Goal: Task Accomplishment & Management: Manage account settings

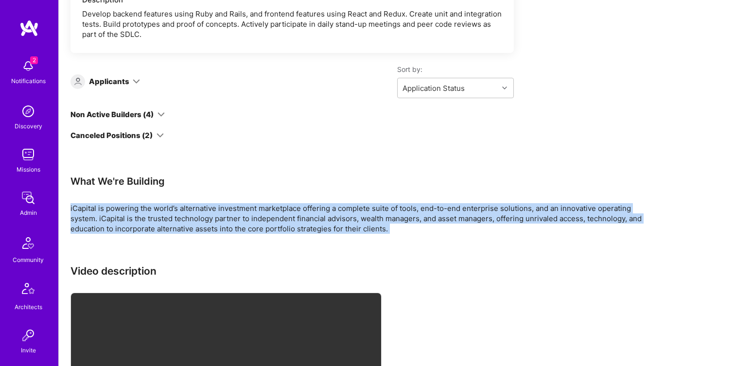
scroll to position [287, 0]
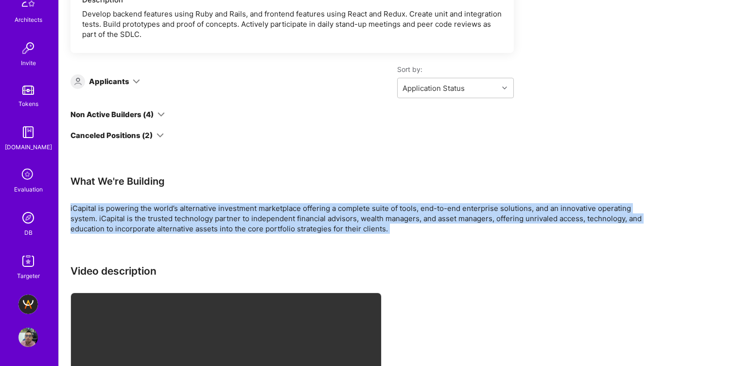
click at [21, 218] on img at bounding box center [27, 217] width 19 height 19
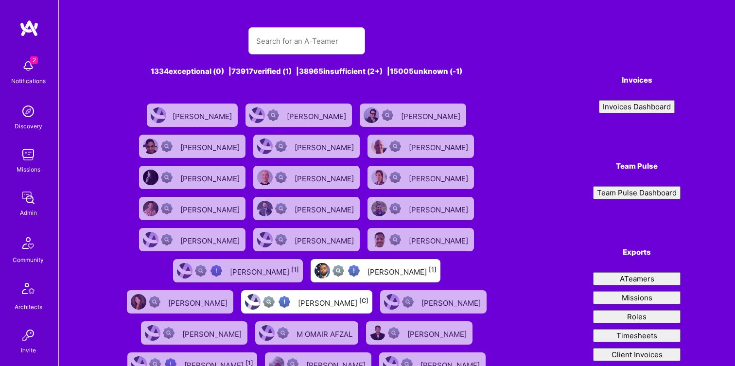
click at [307, 49] on input "text" at bounding box center [306, 41] width 101 height 25
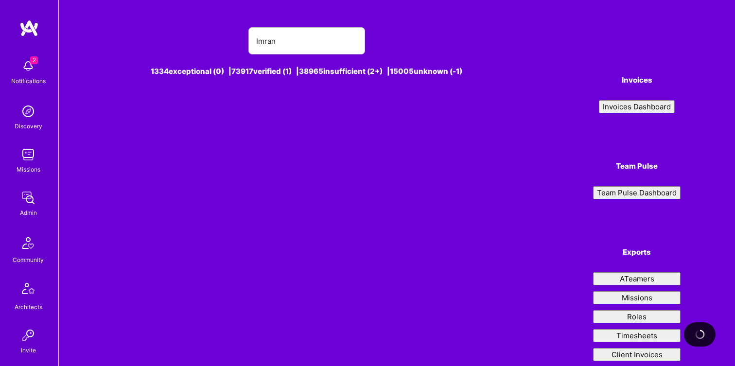
type input "Imran"
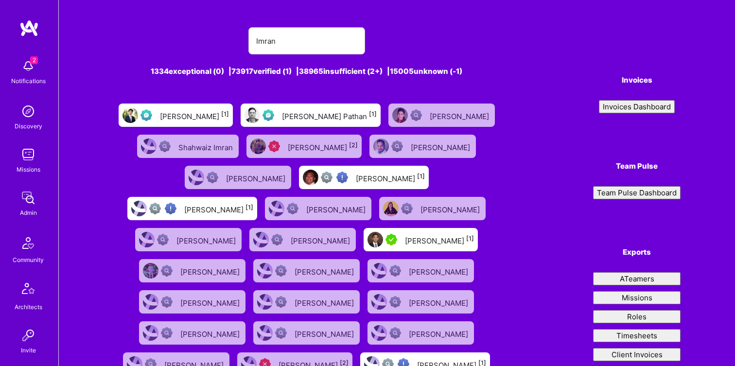
click at [216, 117] on div "[PERSON_NAME] [1]" at bounding box center [194, 115] width 69 height 13
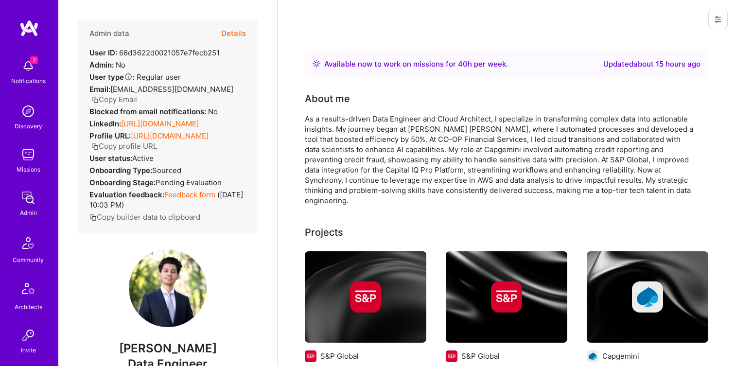
click at [199, 122] on link "[URL][DOMAIN_NAME]" at bounding box center [160, 123] width 78 height 9
click at [224, 32] on button "Details" at bounding box center [233, 33] width 25 height 28
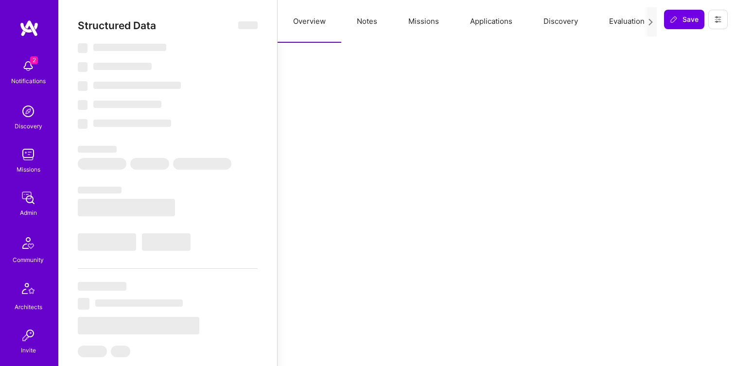
select select "Right Now"
select select "Verified"
select select "US"
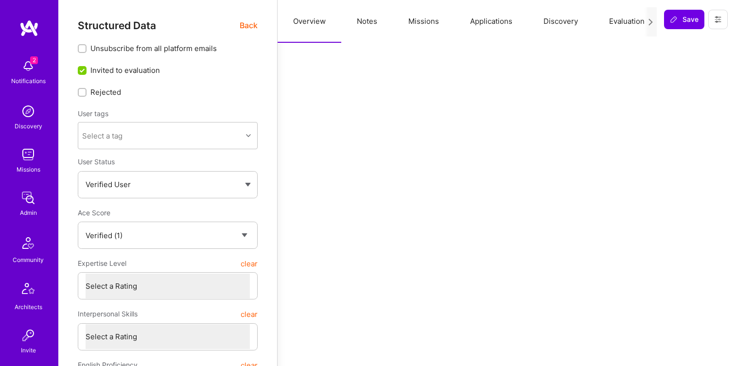
click at [412, 15] on button "Missions" at bounding box center [424, 21] width 62 height 43
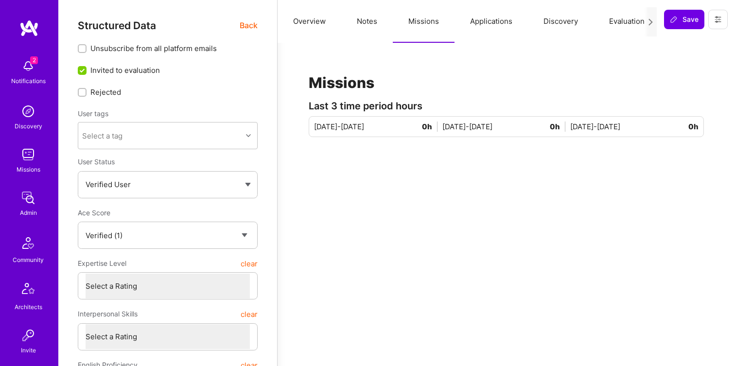
click at [475, 20] on button "Applications" at bounding box center [490, 21] width 73 height 43
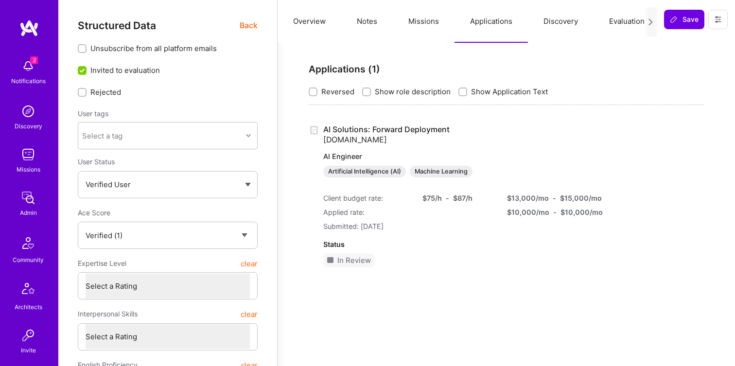
click at [322, 22] on button "Overview" at bounding box center [310, 21] width 64 height 43
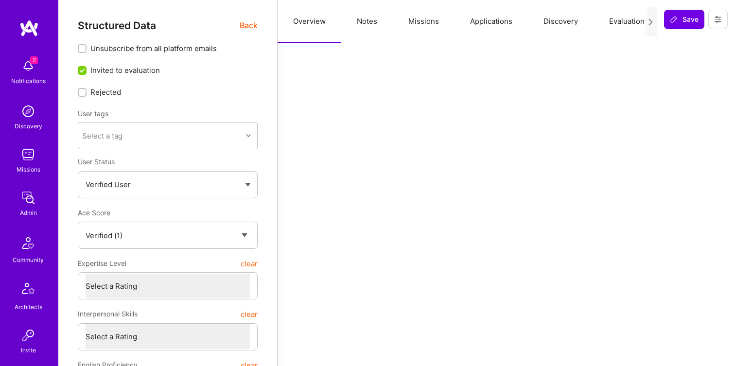
click at [364, 21] on button "Notes" at bounding box center [367, 21] width 52 height 43
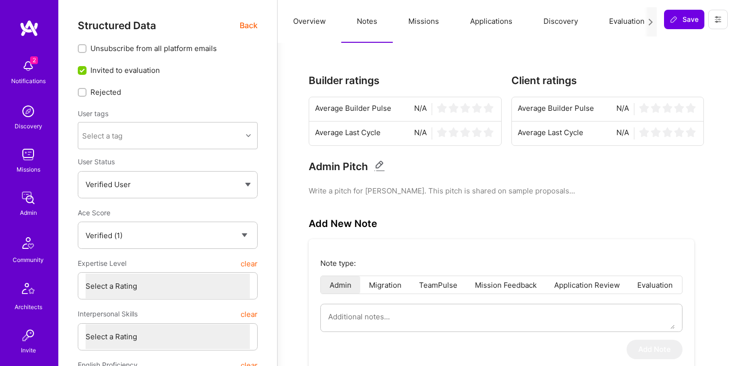
click at [246, 27] on span "Back" at bounding box center [249, 25] width 18 height 12
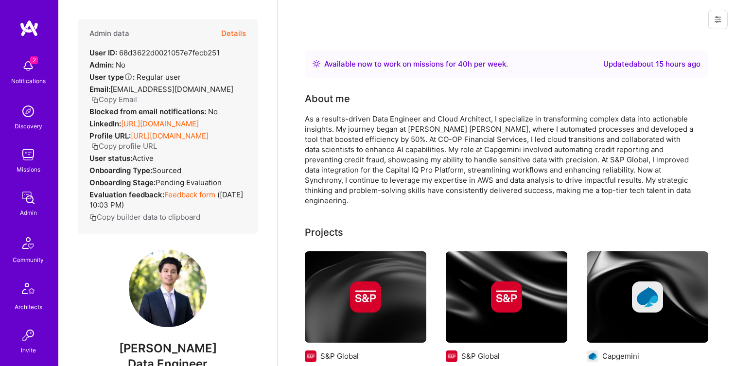
click at [226, 33] on button "Details" at bounding box center [233, 33] width 25 height 28
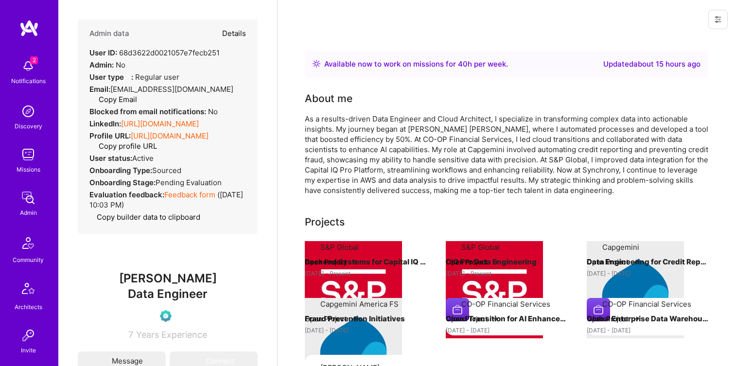
type textarea "x"
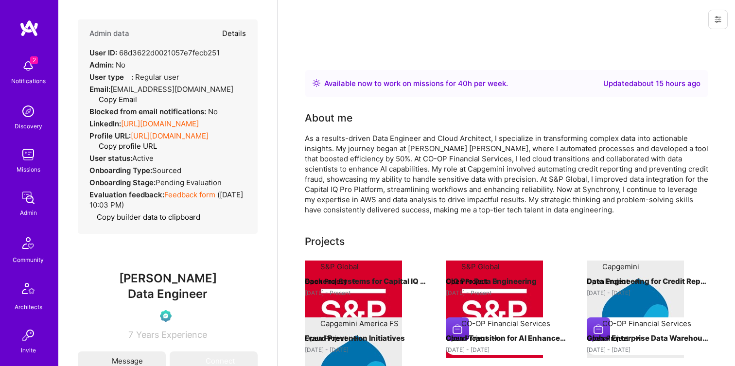
select select "Verified"
select select "US"
select select "Right Now"
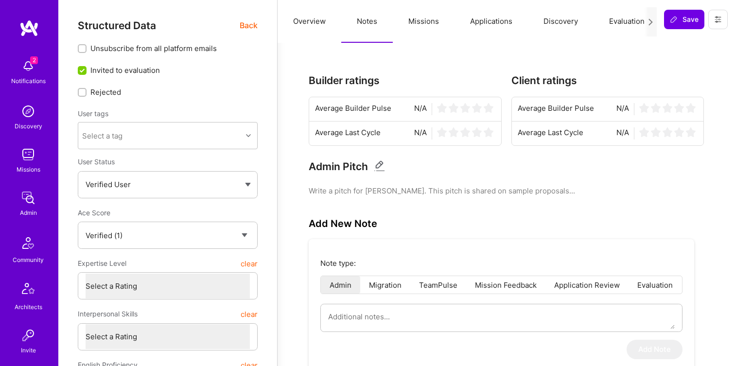
type textarea "x"
click at [430, 21] on button "Missions" at bounding box center [424, 21] width 62 height 43
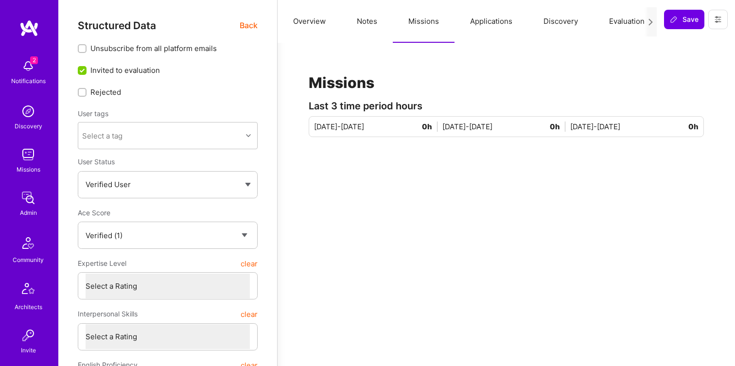
click at [484, 23] on button "Applications" at bounding box center [490, 21] width 73 height 43
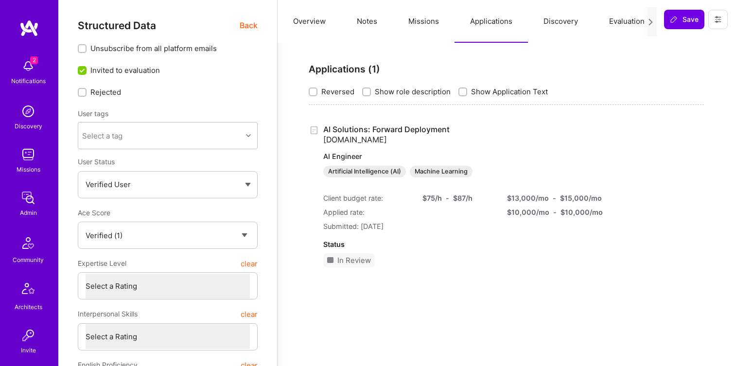
click at [314, 20] on button "Overview" at bounding box center [310, 21] width 64 height 43
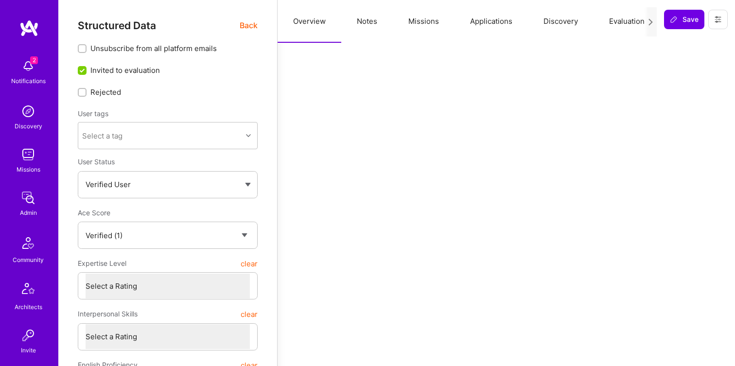
click at [244, 25] on span "Back" at bounding box center [249, 25] width 18 height 12
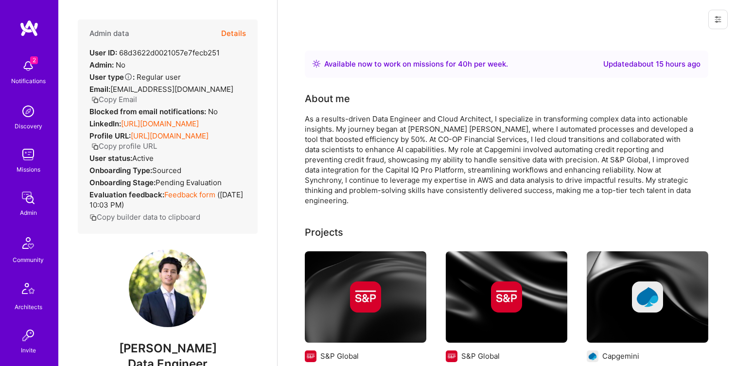
click at [714, 22] on icon at bounding box center [718, 20] width 8 height 8
click at [587, 31] on div "Login as Imran Change User AB flags Delete User" at bounding box center [506, 19] width 457 height 39
